Goal: Task Accomplishment & Management: Manage account settings

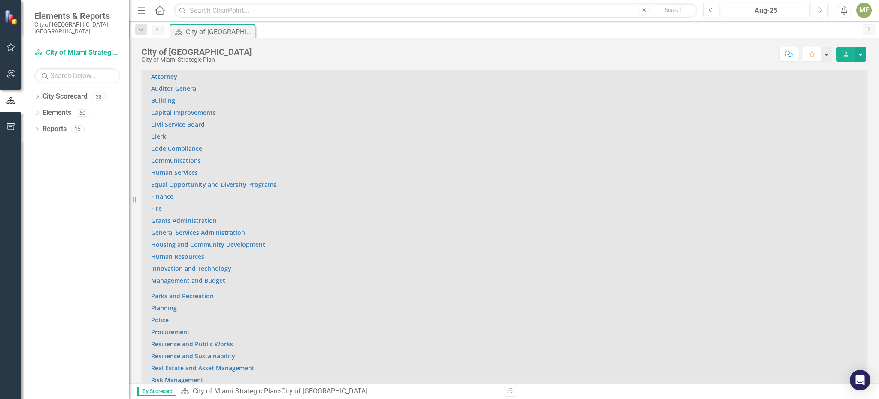
scroll to position [601, 0]
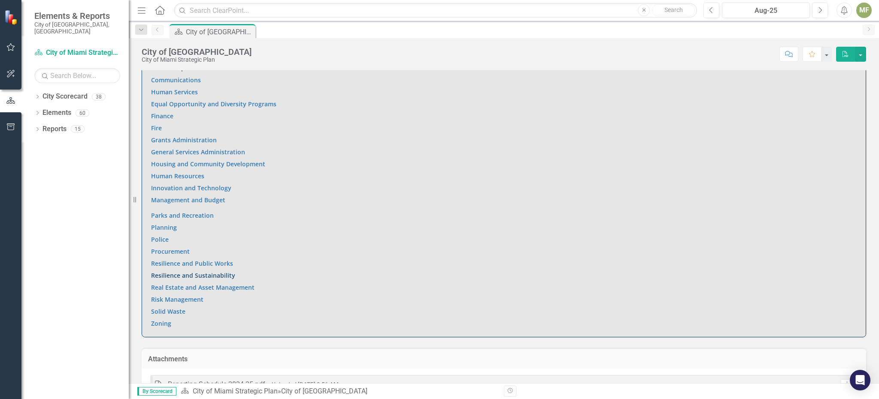
click at [199, 274] on link "Resilience and Sustainability" at bounding box center [193, 276] width 84 height 8
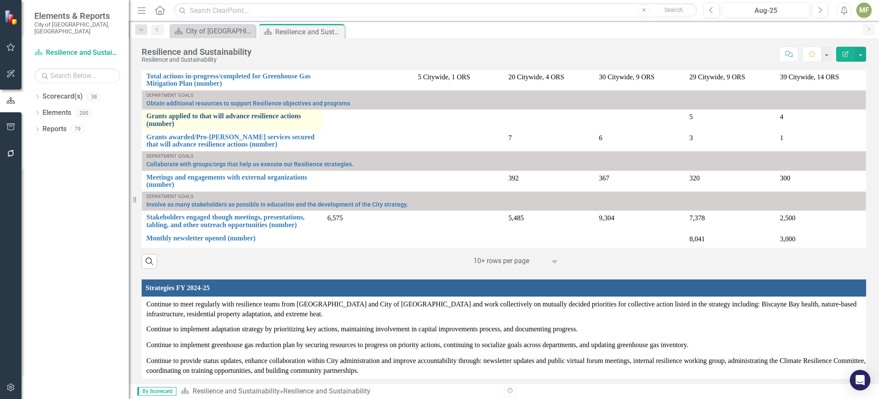
scroll to position [837, 0]
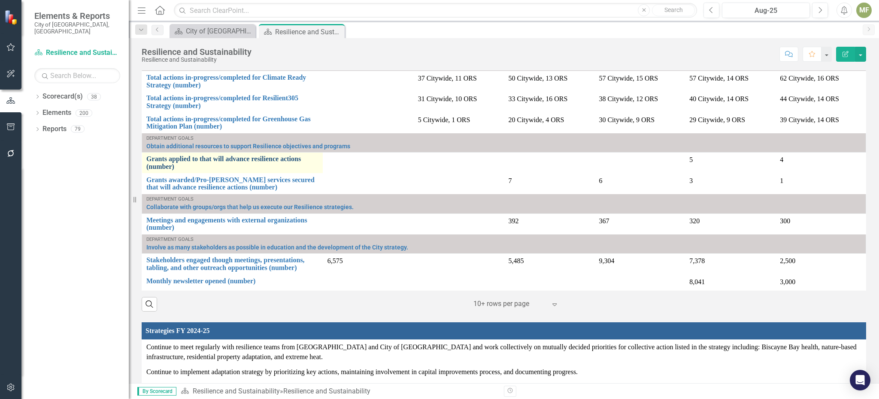
click at [175, 156] on link "Grants applied to that will advance resilience actions (number)" at bounding box center [232, 162] width 172 height 15
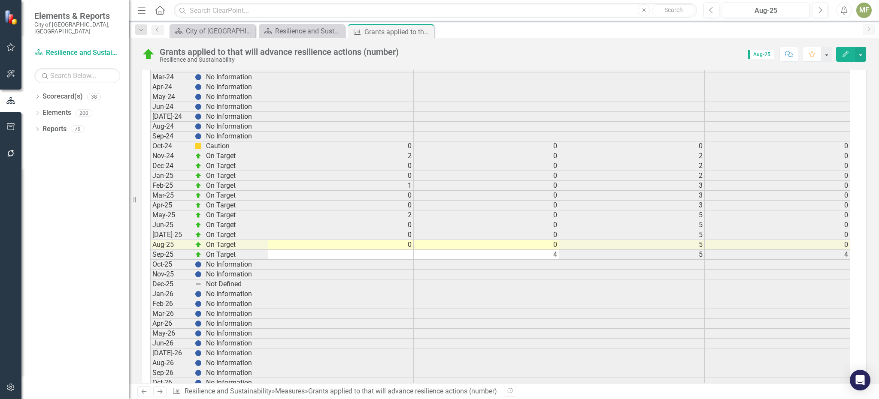
scroll to position [1587, 0]
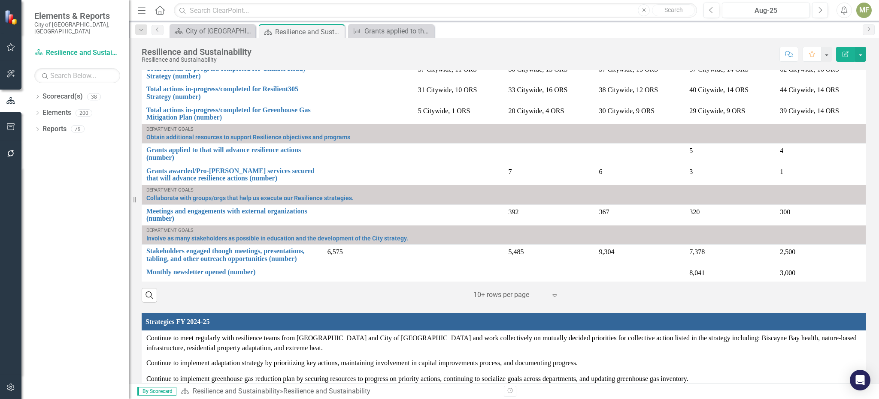
scroll to position [858, 0]
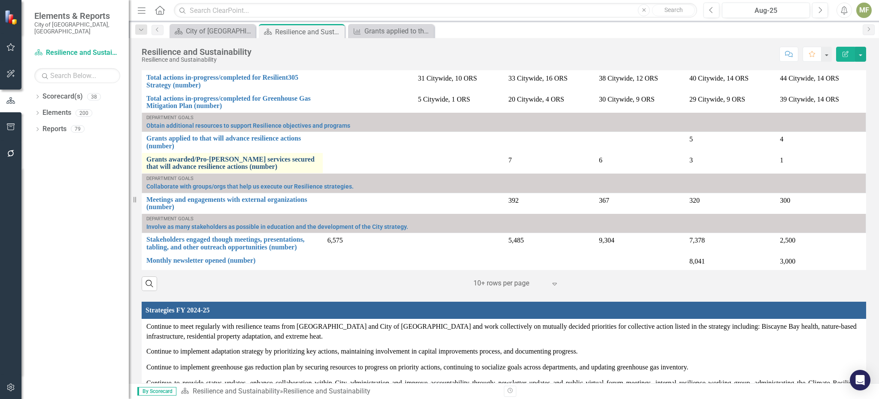
click at [225, 159] on link "Grants awarded/Pro-[PERSON_NAME] services secured that will advance resilience …" at bounding box center [232, 163] width 172 height 15
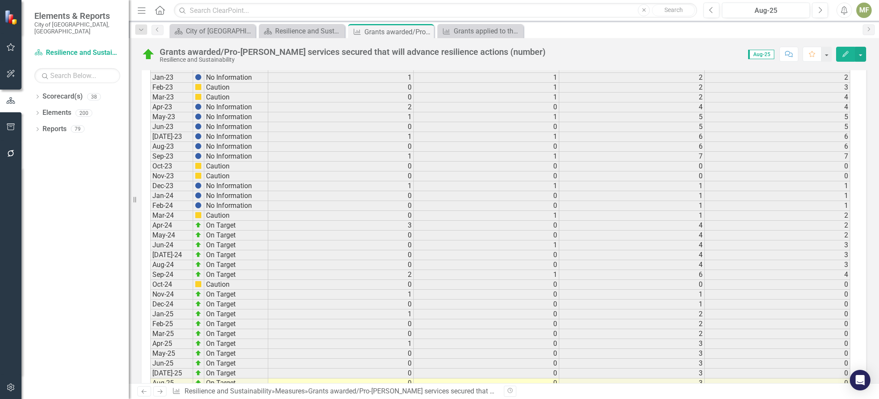
scroll to position [1115, 0]
click at [396, 384] on td at bounding box center [340, 389] width 145 height 10
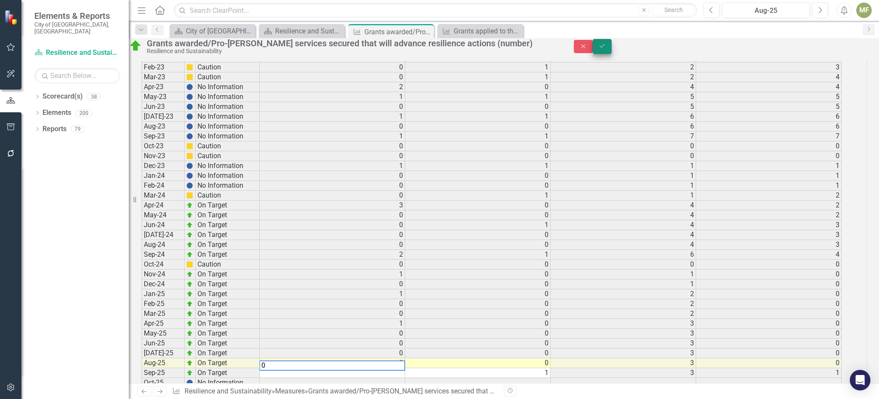
type textarea "0"
click at [611, 46] on button "Save" at bounding box center [601, 46] width 19 height 15
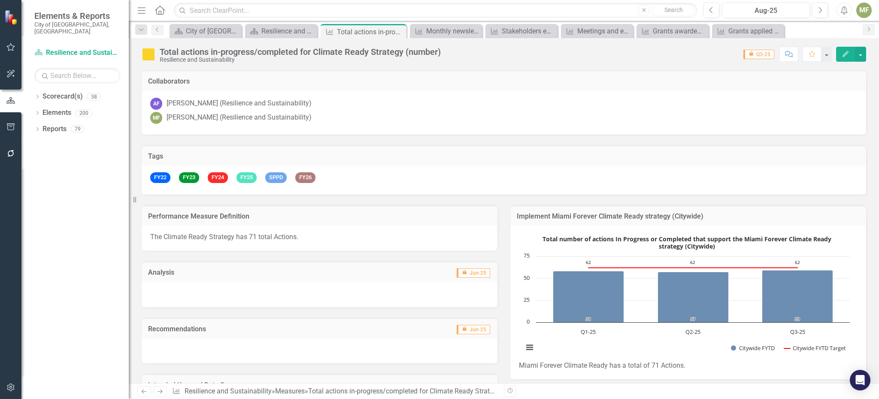
scroll to position [912, 0]
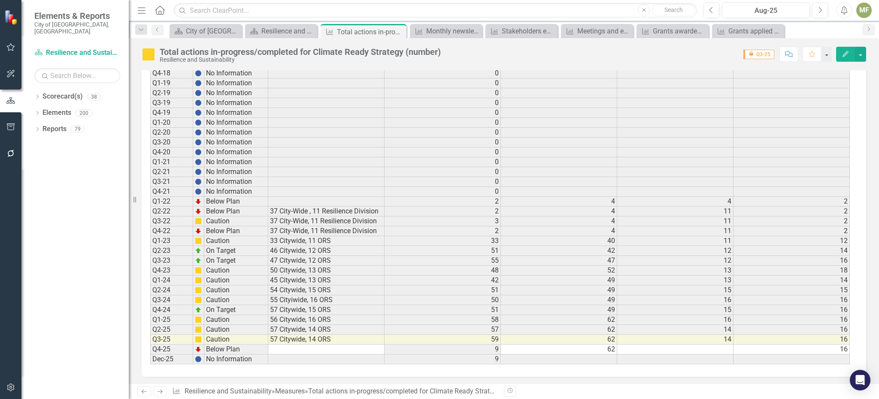
click at [312, 335] on td "57 Citywide, 14 ORS" at bounding box center [326, 340] width 116 height 10
click at [314, 345] on td at bounding box center [326, 350] width 116 height 10
click at [328, 345] on td at bounding box center [326, 350] width 116 height 10
click at [677, 347] on td at bounding box center [675, 350] width 116 height 10
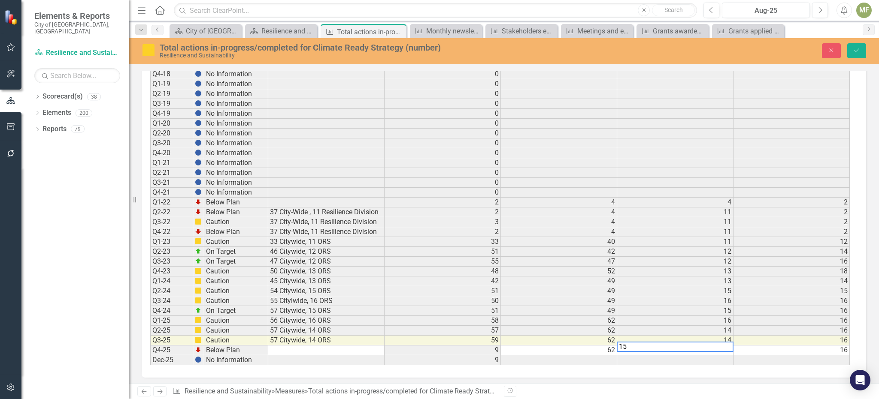
type textarea "15"
click at [374, 346] on td at bounding box center [326, 351] width 116 height 10
click at [301, 346] on td at bounding box center [326, 351] width 116 height 10
click at [289, 346] on td at bounding box center [326, 351] width 116 height 10
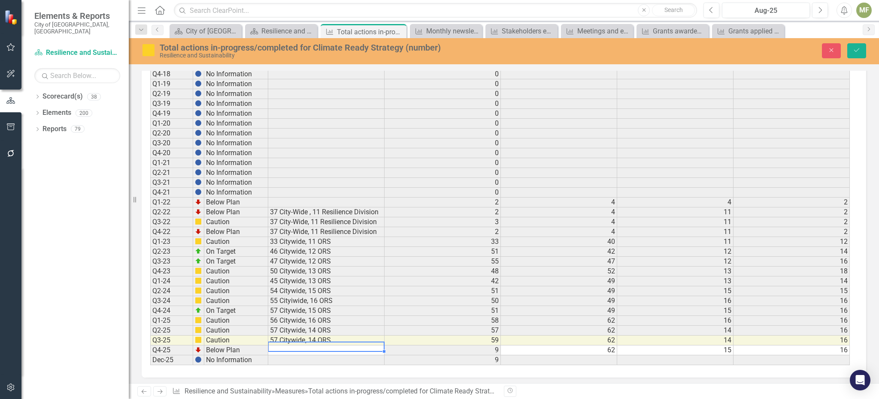
click at [289, 346] on td at bounding box center [326, 351] width 116 height 10
click at [292, 346] on td at bounding box center [326, 351] width 116 height 10
click at [298, 346] on td at bounding box center [326, 351] width 116 height 10
click at [858, 48] on icon "Save" at bounding box center [856, 50] width 8 height 6
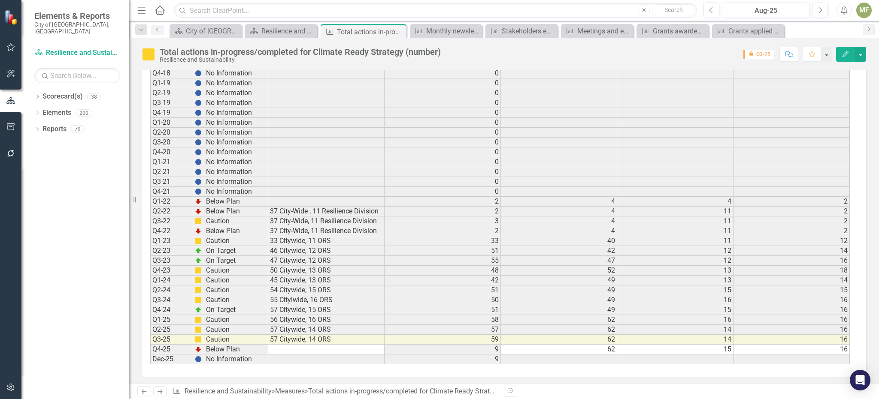
click at [344, 347] on td at bounding box center [326, 350] width 116 height 10
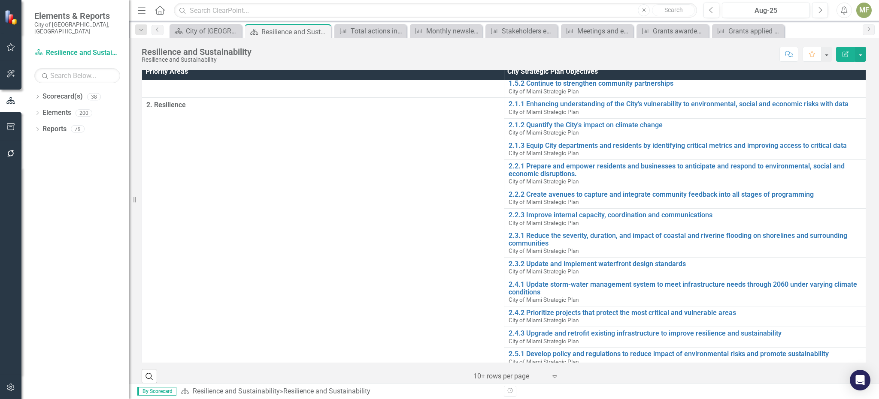
scroll to position [118, 0]
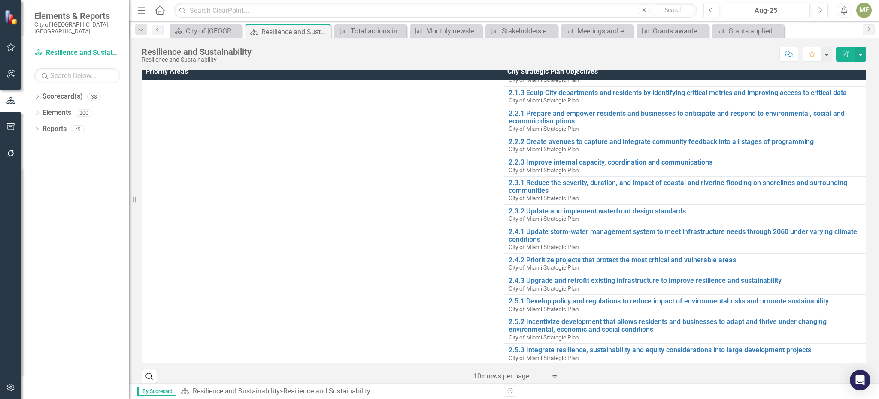
click at [448, 269] on td "2. Resilience" at bounding box center [323, 205] width 362 height 320
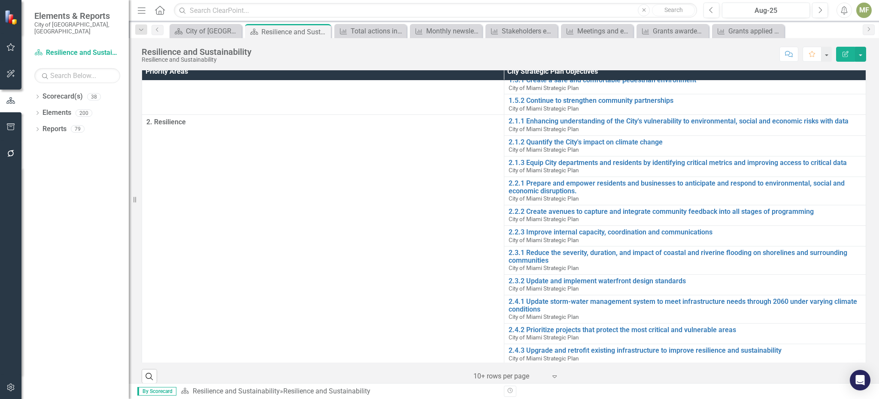
scroll to position [0, 0]
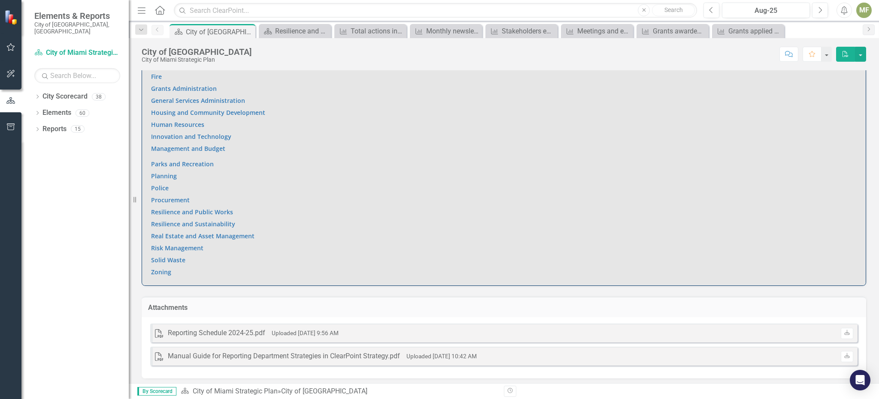
scroll to position [654, 0]
click at [209, 220] on link "Resilience and Sustainability" at bounding box center [193, 222] width 84 height 8
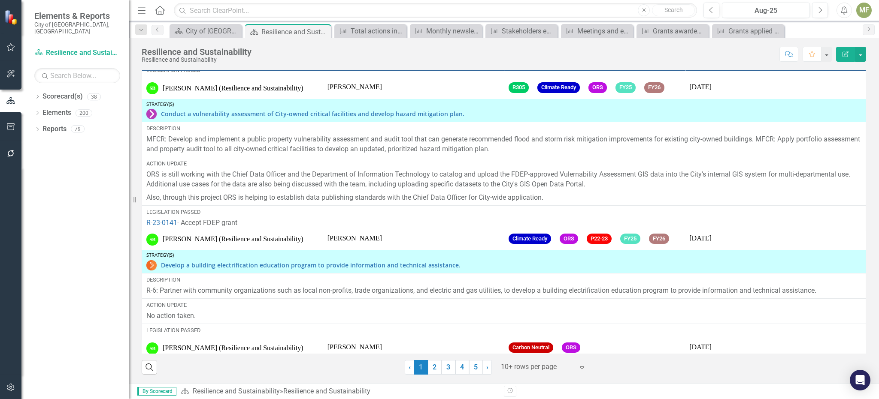
scroll to position [1108, 0]
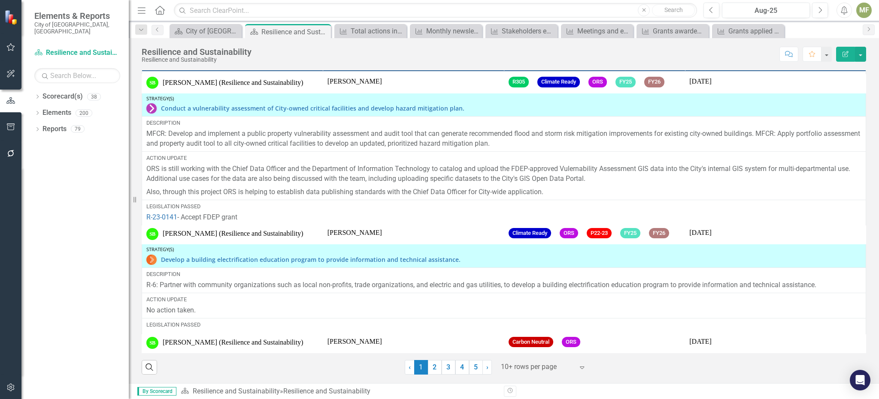
click at [862, 10] on div "MF" at bounding box center [863, 10] width 15 height 15
click at [831, 109] on link "Logout Log Out" at bounding box center [837, 108] width 68 height 16
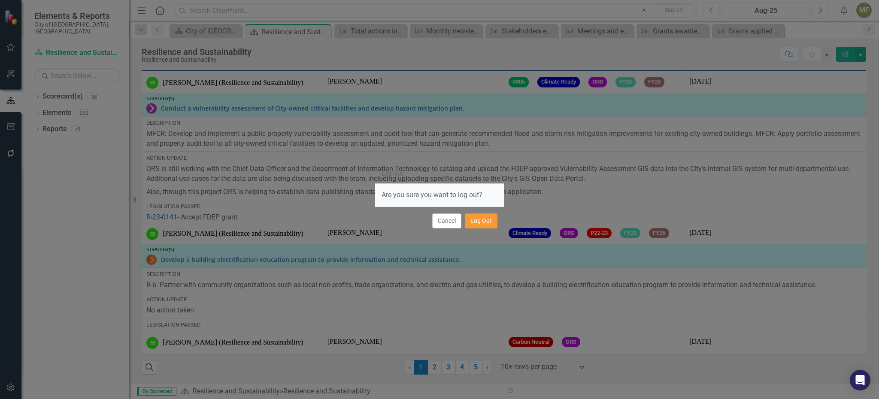
click at [477, 224] on button "Log Out" at bounding box center [481, 221] width 33 height 15
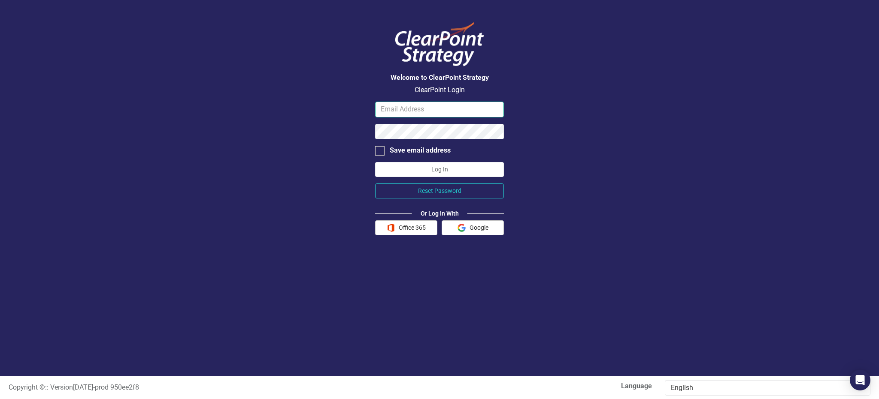
type input "miflores@miamigov.com"
